Goal: Task Accomplishment & Management: Use online tool/utility

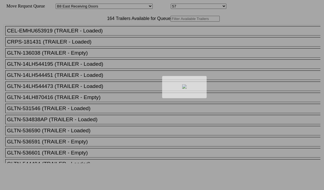
select select "536"
select select "8225"
click at [103, 31] on div at bounding box center [162, 95] width 324 height 190
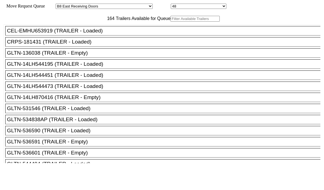
drag, startPoint x: 0, startPoint y: 0, endPoint x: 103, endPoint y: 31, distance: 107.9
click at [170, 22] on input "text" at bounding box center [194, 19] width 49 height 6
paste input "XPOU413183"
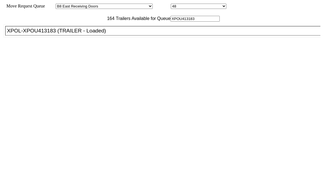
type input "XPOU413183"
click at [91, 36] on li "XPOL-XPOU413183 (TRAILER - Loaded)" at bounding box center [165, 30] width 320 height 9
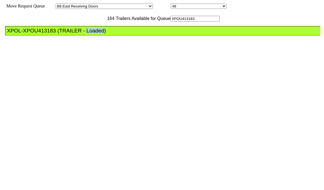
click at [91, 36] on li "XPOL-XPOU413183 (TRAILER - Loaded)" at bounding box center [165, 30] width 320 height 9
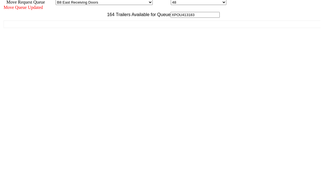
scroll to position [5, 0]
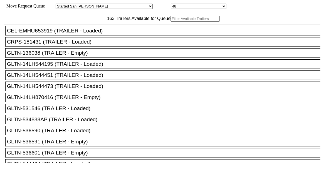
click at [170, 22] on input "text" at bounding box center [194, 19] width 49 height 6
paste input "TA229391"
type input "TA229391"
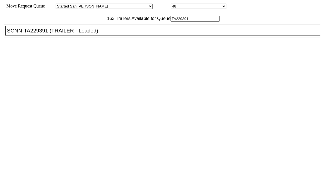
click at [86, 34] on div "SCNN-TA229391 (TRAILER - Loaded)" at bounding box center [165, 31] width 317 height 6
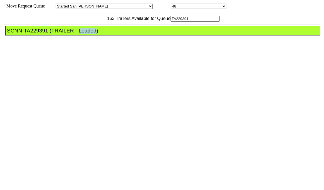
click at [86, 34] on div "SCNN-TA229391 (TRAILER - Loaded)" at bounding box center [165, 31] width 317 height 6
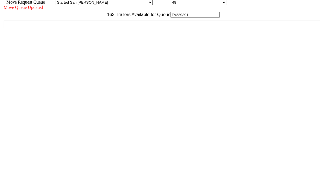
scroll to position [5, 0]
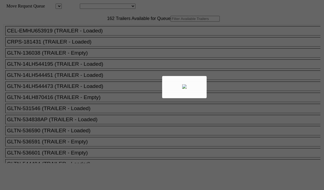
click at [107, 32] on div at bounding box center [162, 95] width 324 height 190
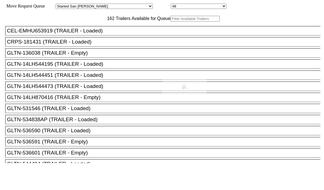
click at [108, 32] on div at bounding box center [162, 95] width 324 height 190
click at [170, 22] on input "text" at bounding box center [194, 19] width 49 height 6
paste input "M46110"
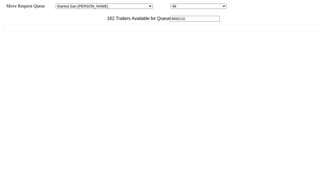
click at [90, 45] on div "CEL-EMHU653919 (TRAILER - Loaded) CRPS-181431 (TRAILER - Loaded) GLTN-136038 (T…" at bounding box center [162, 93] width 317 height 142
click at [170, 22] on input "M46110" at bounding box center [194, 19] width 49 height 6
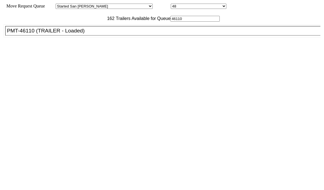
type input "46110"
click at [88, 34] on div "PMT-46110 (TRAILER - Loaded)" at bounding box center [165, 31] width 317 height 6
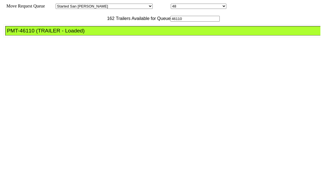
click at [88, 34] on div "PMT-46110 (TRAILER - Loaded)" at bounding box center [165, 31] width 317 height 6
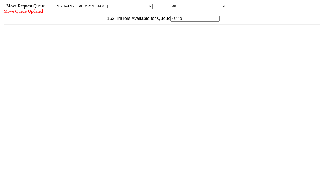
click at [269, 184] on div "Move Queue Updated 162 Trailers Available for Queue 46110 CEL-EMHU653919 (TRAIL…" at bounding box center [162, 96] width 317 height 175
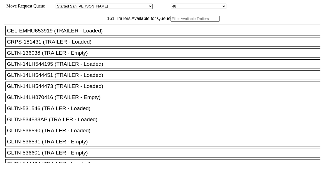
click at [170, 22] on input "text" at bounding box center [194, 19] width 49 height 6
paste input "14LH544195"
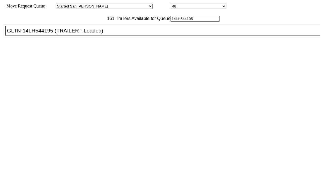
type input "14LH544195"
click at [94, 36] on li "GLTN-14LH544195 (TRAILER - Loaded)" at bounding box center [165, 30] width 320 height 9
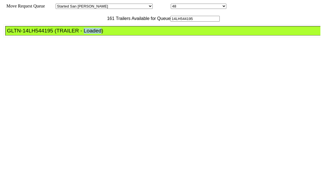
click at [94, 36] on li "GLTN-14LH544195 (TRAILER - Loaded)" at bounding box center [165, 30] width 320 height 9
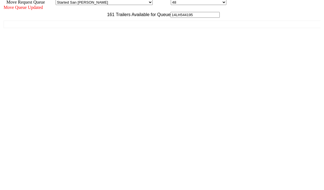
scroll to position [5, 0]
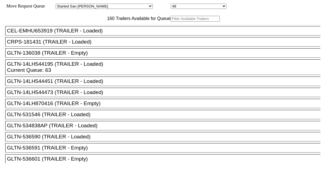
click at [170, 22] on input "text" at bounding box center [194, 19] width 49 height 6
paste input "MSKU4785290"
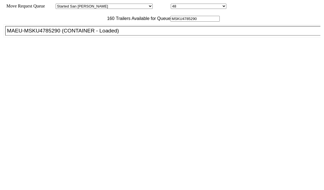
type input "MSKU4785290"
click at [83, 36] on li "MAEU-MSKU4785290 (CONTAINER - Loaded)" at bounding box center [165, 30] width 320 height 9
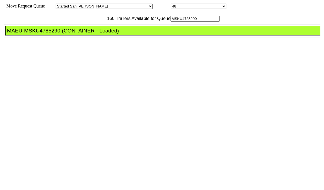
click at [85, 34] on div "MAEU-MSKU4785290 (CONTAINER - Loaded)" at bounding box center [165, 31] width 317 height 6
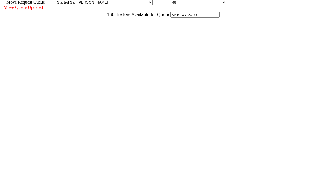
scroll to position [5, 0]
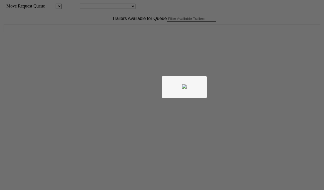
scroll to position [5, 0]
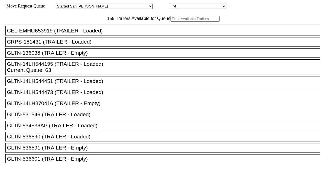
click at [170, 22] on input "text" at bounding box center [194, 19] width 49 height 6
paste input "HYUZS060073"
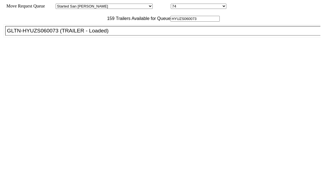
type input "HYUZS060073"
click at [83, 34] on div "GLTN-HYUZS060073 (TRAILER - Loaded)" at bounding box center [165, 31] width 317 height 6
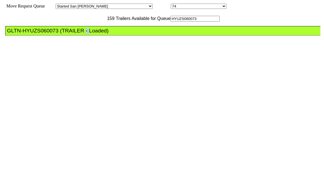
click at [83, 34] on div "GLTN-HYUZS060073 (TRAILER - Loaded)" at bounding box center [165, 31] width 317 height 6
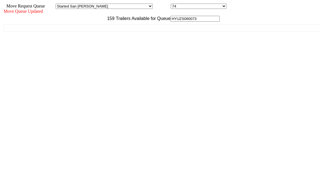
scroll to position [5, 0]
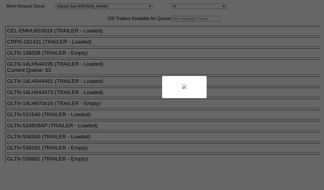
click at [100, 31] on body "Move Request Queue Area Started [GEOGRAPHIC_DATA][PERSON_NAME][PERSON_NAME] [GE…" at bounding box center [162, 93] width 320 height 183
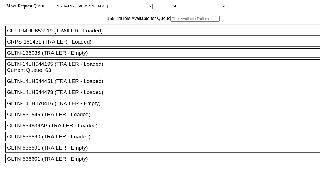
drag, startPoint x: 100, startPoint y: 31, endPoint x: 102, endPoint y: 32, distance: 3.0
click at [170, 22] on input "text" at bounding box center [194, 19] width 49 height 6
paste input "315055"
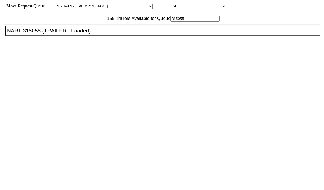
type input "315055"
click at [95, 38] on ul "CEL-EMHU653919 (TRAILER - Loaded) CRPS-181431 (TRAILER - Loaded) GLTN-136038 (T…" at bounding box center [162, 30] width 317 height 13
click at [98, 34] on div "NART-315055 (TRAILER - Loaded)" at bounding box center [165, 31] width 317 height 6
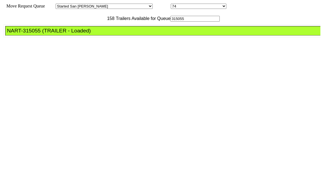
click at [98, 34] on div "NART-315055 (TRAILER - Loaded)" at bounding box center [165, 31] width 317 height 6
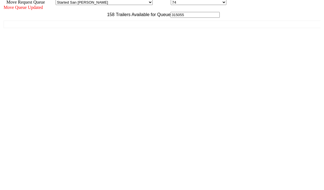
scroll to position [5, 0]
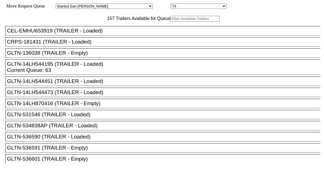
click at [170, 22] on input "text" at bounding box center [194, 19] width 49 height 6
paste input "230125"
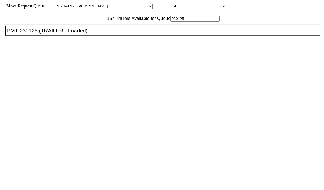
type input "230125"
click at [95, 36] on li "PMT-230125 (TRAILER - Loaded)" at bounding box center [165, 30] width 320 height 9
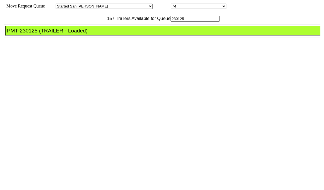
click at [95, 36] on li "PMT-230125 (TRAILER - Loaded)" at bounding box center [165, 30] width 320 height 9
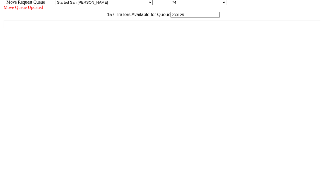
scroll to position [5, 0]
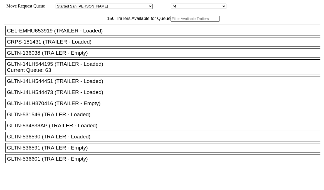
click at [108, 22] on div "156 Trailers Available for Queue" at bounding box center [162, 19] width 317 height 6
click at [170, 22] on input "text" at bounding box center [194, 19] width 49 height 6
paste input "255427"
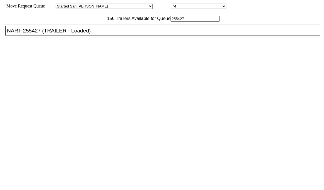
type input "255427"
click at [105, 34] on div "NART-255427 (TRAILER - Loaded)" at bounding box center [165, 31] width 317 height 6
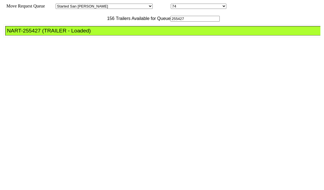
drag, startPoint x: 105, startPoint y: 43, endPoint x: 221, endPoint y: 92, distance: 126.3
click at [105, 34] on div "NART-255427 (TRAILER - Loaded)" at bounding box center [165, 31] width 317 height 6
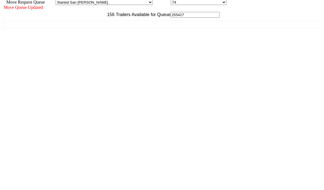
scroll to position [5, 0]
